Goal: Find specific page/section: Find specific page/section

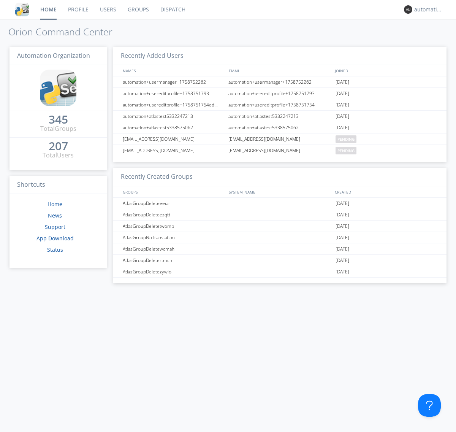
click at [172, 10] on link "Dispatch" at bounding box center [173, 9] width 36 height 19
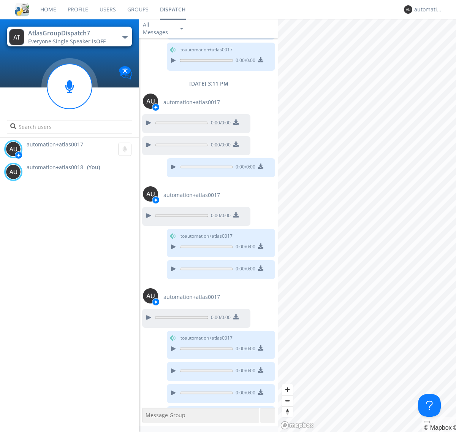
scroll to position [291, 0]
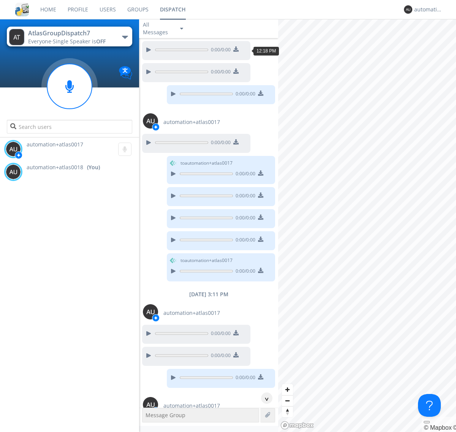
scroll to position [37, 0]
click at [264, 398] on div "^" at bounding box center [266, 397] width 11 height 11
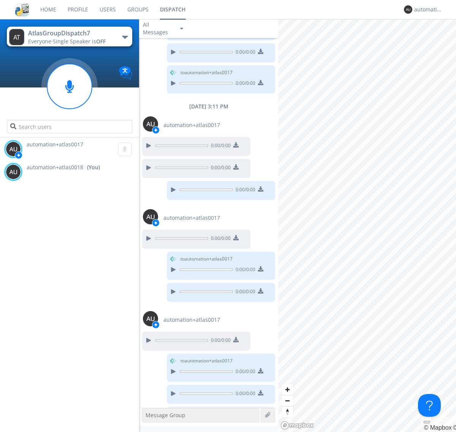
scroll to position [268, 0]
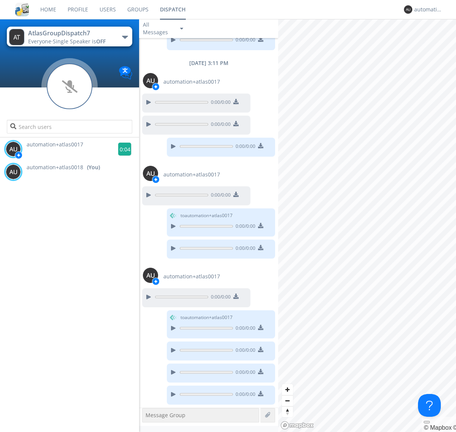
click at [122, 149] on g at bounding box center [124, 149] width 13 height 13
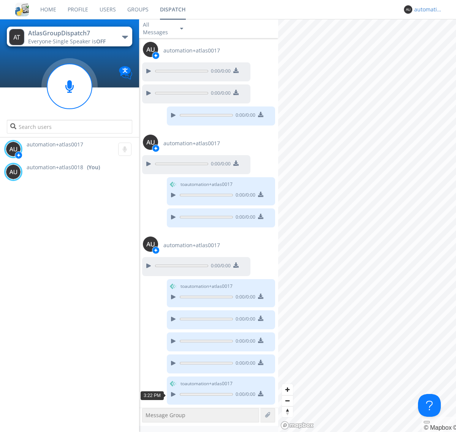
click at [427, 10] on div "automation+atlas0018" at bounding box center [428, 10] width 29 height 8
